Goal: Task Accomplishment & Management: Use online tool/utility

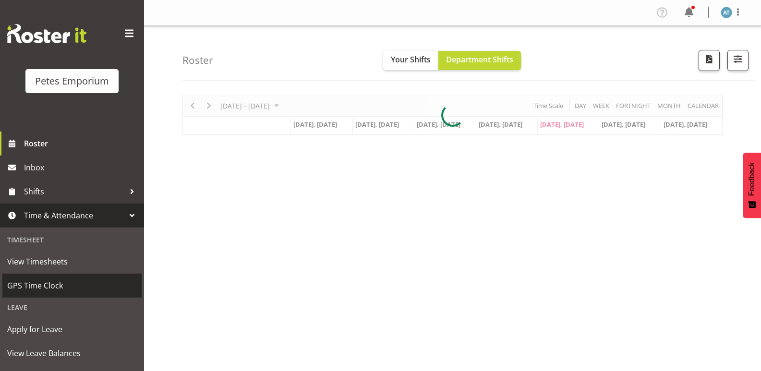
click at [33, 290] on span "GPS Time Clock" at bounding box center [72, 286] width 130 height 14
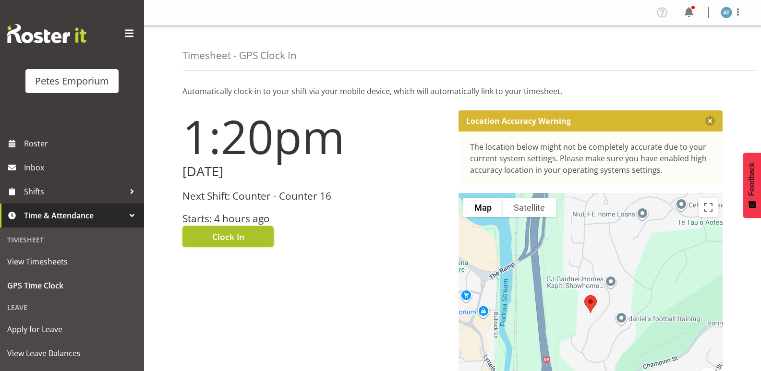
click at [217, 240] on span "Clock In" at bounding box center [228, 237] width 32 height 12
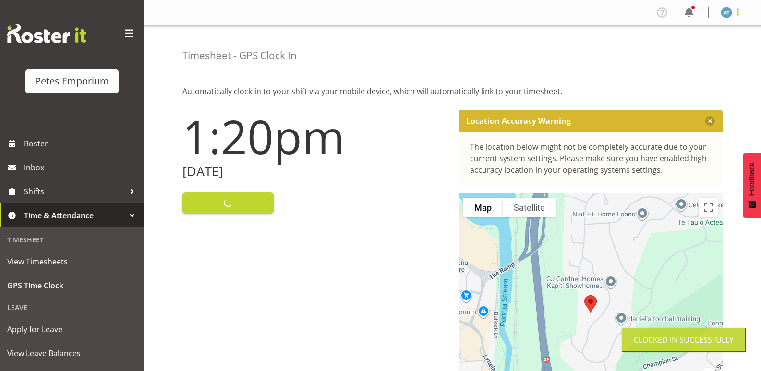
click at [742, 10] on span at bounding box center [739, 12] width 12 height 12
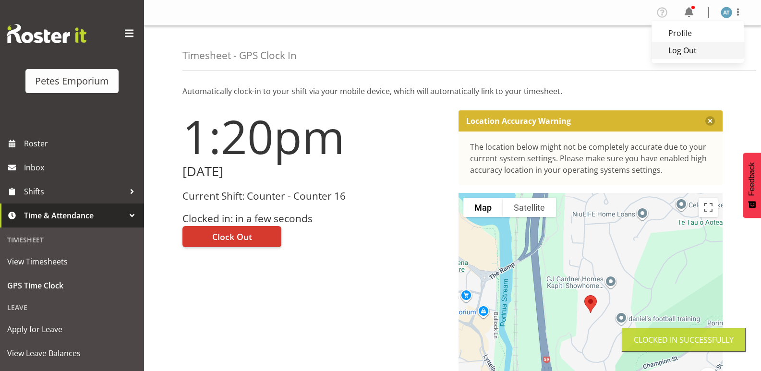
click at [704, 47] on link "Log Out" at bounding box center [698, 50] width 92 height 17
